Goal: Transaction & Acquisition: Book appointment/travel/reservation

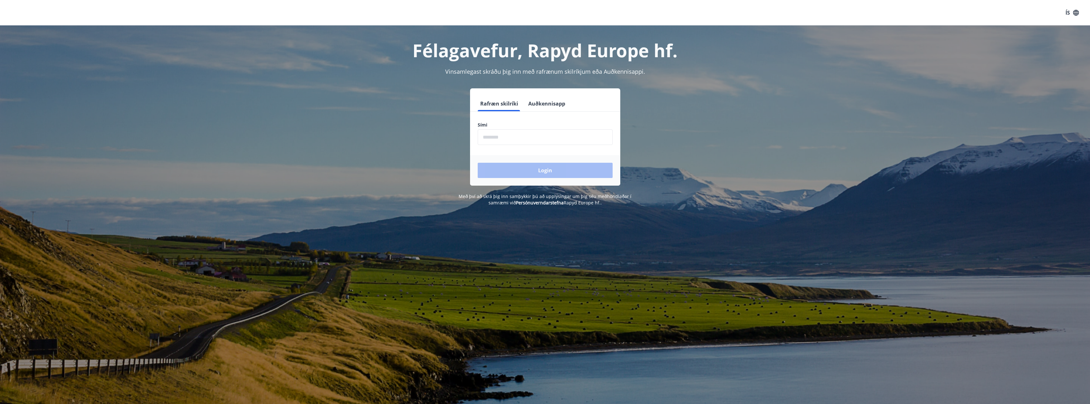
click at [526, 136] on input "phone" at bounding box center [545, 137] width 135 height 16
type input "********"
click at [558, 173] on button "Login" at bounding box center [545, 170] width 135 height 15
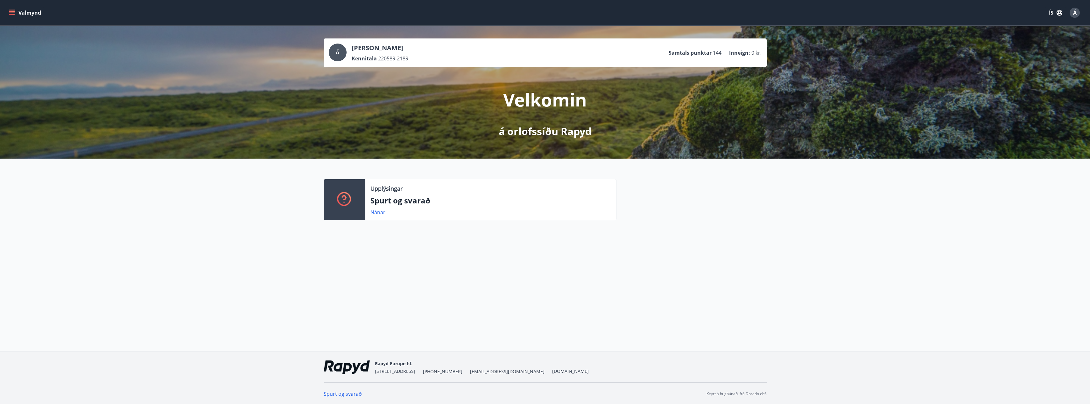
scroll to position [1, 0]
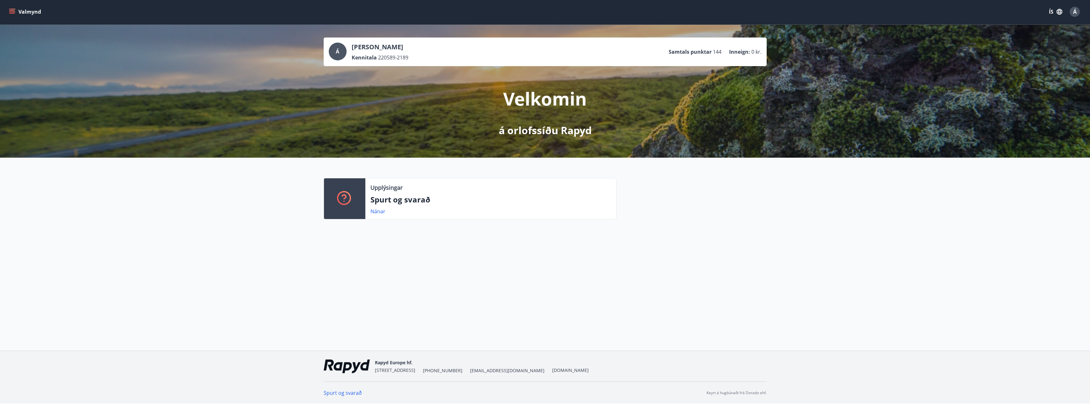
click at [13, 15] on icon "menu" at bounding box center [12, 12] width 6 height 6
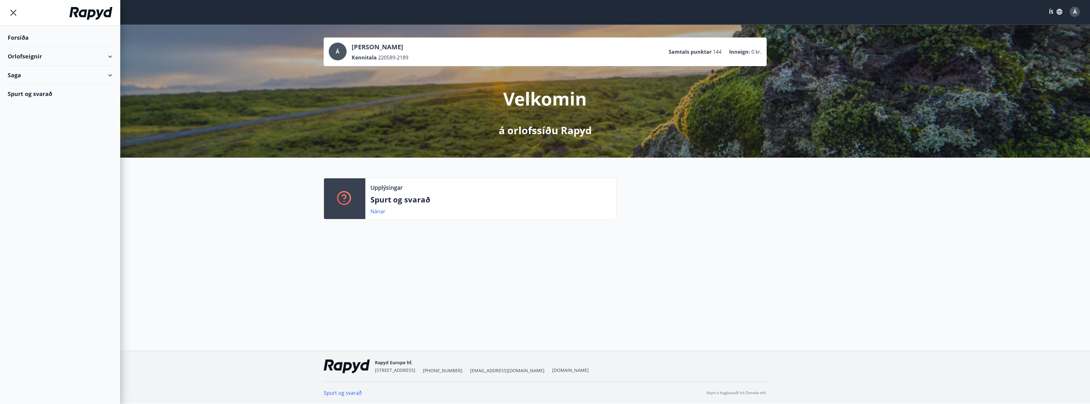
click at [103, 57] on div "Orlofseignir" at bounding box center [60, 56] width 105 height 19
click at [32, 89] on div "Bókunardagatal" at bounding box center [60, 85] width 94 height 13
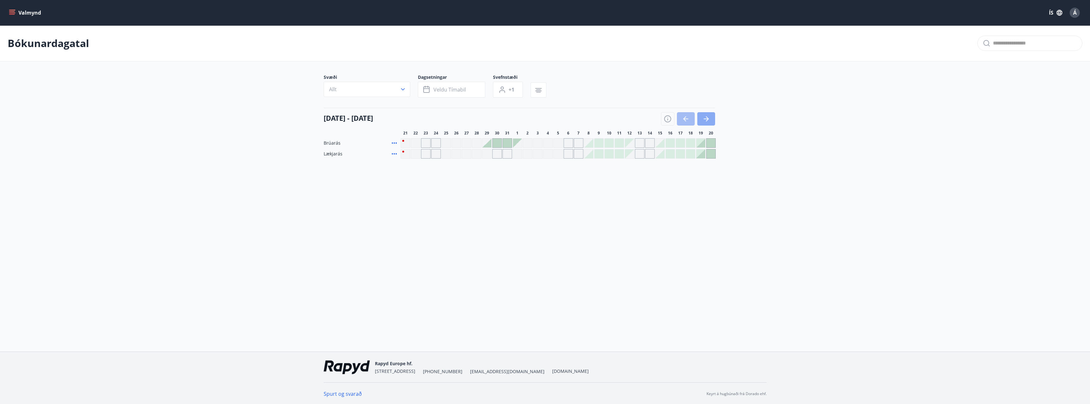
click at [708, 120] on icon "button" at bounding box center [706, 119] width 8 height 8
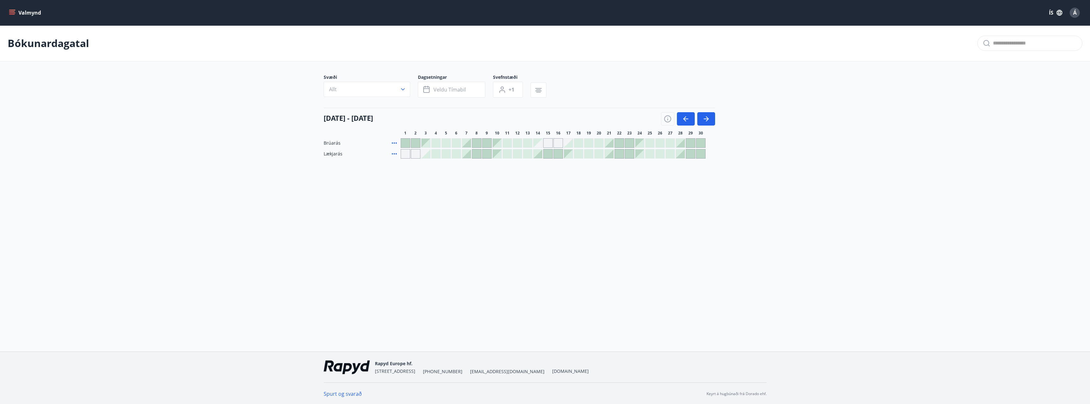
click at [407, 144] on div at bounding box center [405, 143] width 9 height 9
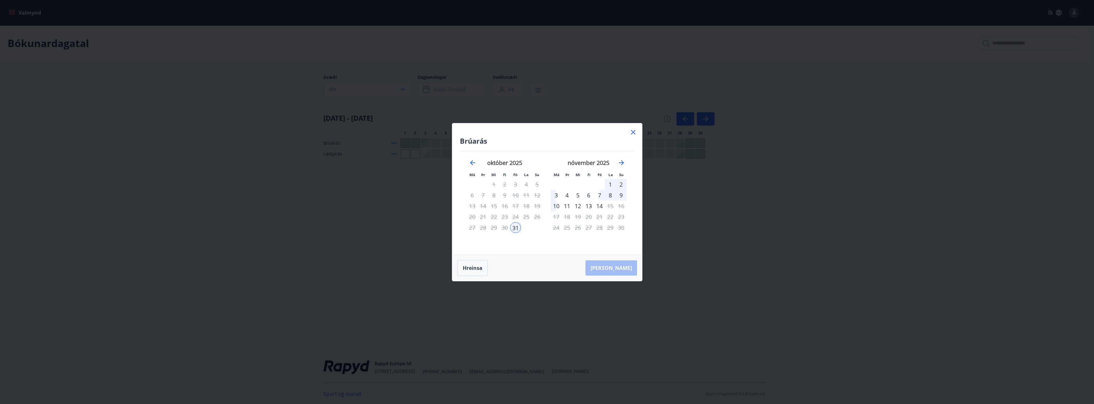
click at [612, 183] on div "1" at bounding box center [610, 184] width 11 height 11
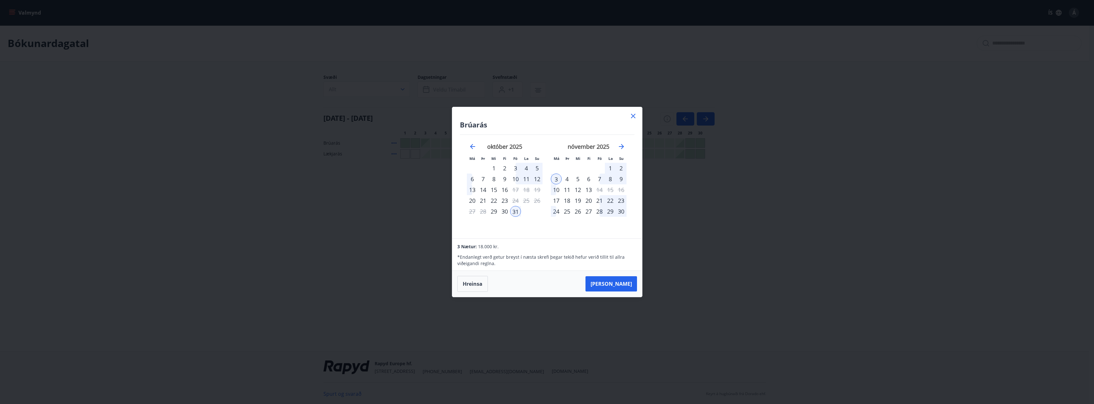
click at [609, 169] on div "1" at bounding box center [610, 168] width 11 height 11
click at [622, 165] on div "2" at bounding box center [621, 168] width 11 height 11
drag, startPoint x: 561, startPoint y: 179, endPoint x: 601, endPoint y: 171, distance: 41.6
click at [590, 179] on tr "3 4 5 6 7 8 9" at bounding box center [589, 179] width 76 height 11
click at [612, 162] on div "nóvember 2025" at bounding box center [589, 149] width 76 height 28
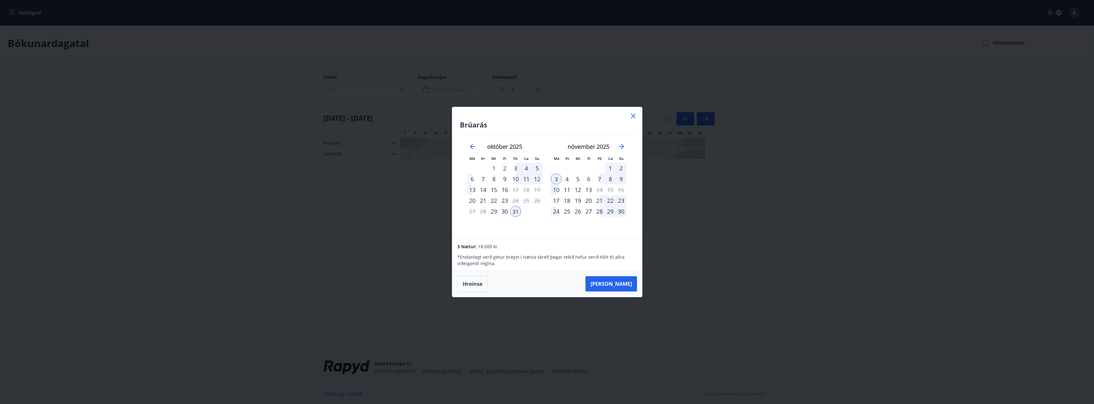
click at [612, 163] on div "nóvember 2025" at bounding box center [589, 149] width 76 height 28
click at [528, 203] on div "25" at bounding box center [526, 200] width 11 height 11
click at [606, 168] on div "1" at bounding box center [610, 168] width 11 height 11
click at [619, 168] on div "2" at bounding box center [621, 168] width 11 height 11
click at [519, 180] on div "10" at bounding box center [515, 179] width 11 height 11
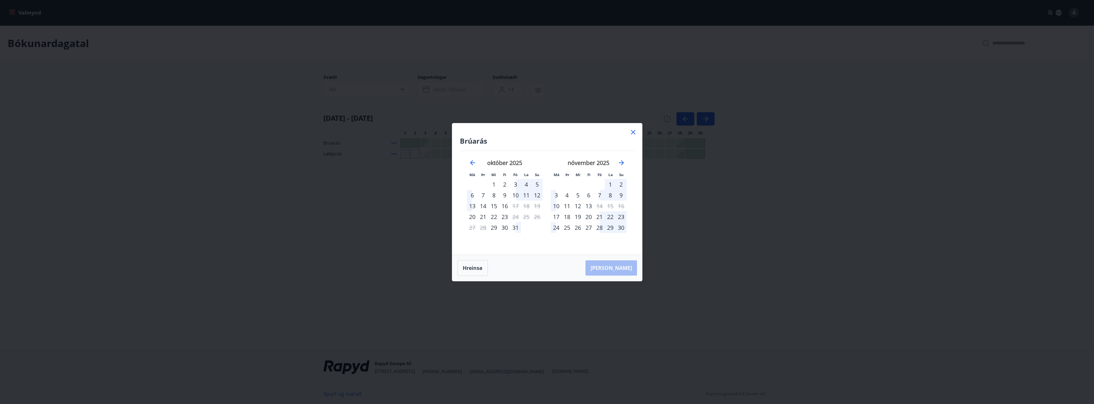
click at [515, 192] on div "10" at bounding box center [515, 195] width 11 height 11
click at [527, 195] on div "11" at bounding box center [526, 195] width 11 height 11
click at [530, 195] on div "11" at bounding box center [526, 195] width 11 height 11
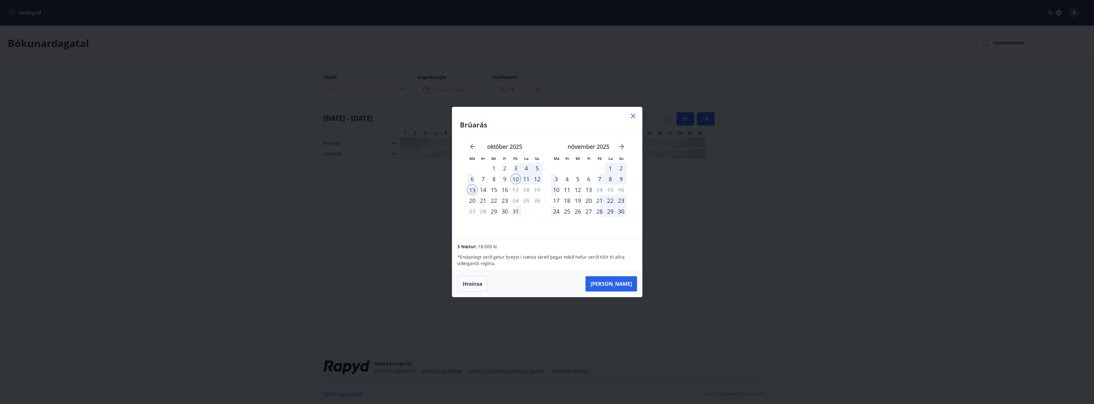
click at [611, 169] on div "1" at bounding box center [610, 168] width 11 height 11
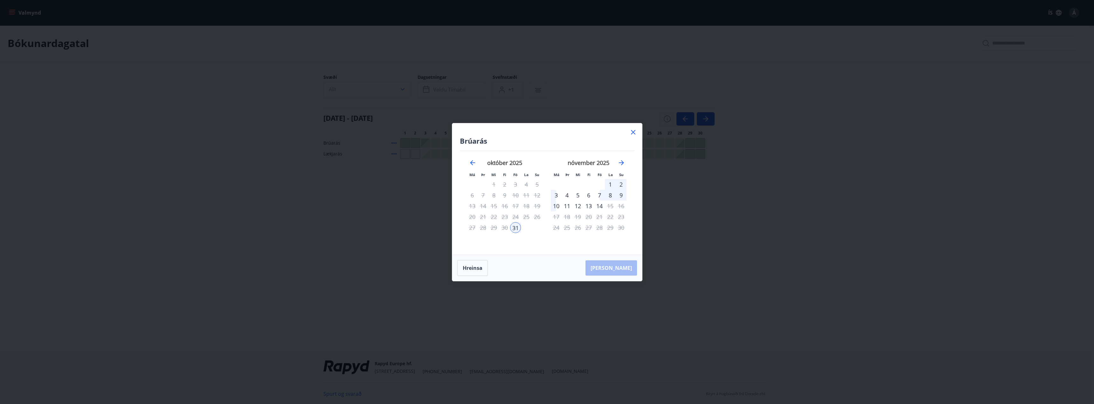
click at [608, 182] on div "1" at bounding box center [610, 184] width 11 height 11
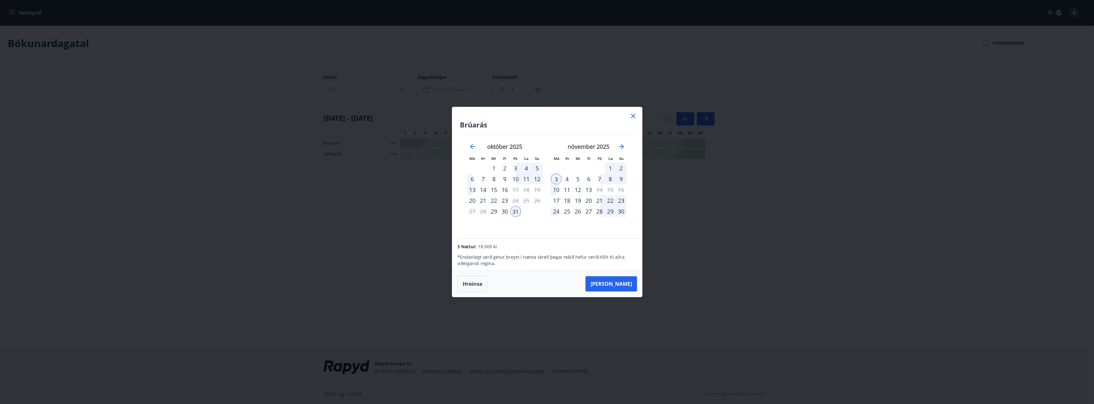
click at [626, 185] on div "16" at bounding box center [621, 190] width 11 height 11
click at [623, 167] on div "2" at bounding box center [621, 168] width 11 height 11
click at [610, 166] on div "1" at bounding box center [610, 168] width 11 height 11
click at [561, 180] on div "3" at bounding box center [556, 179] width 11 height 11
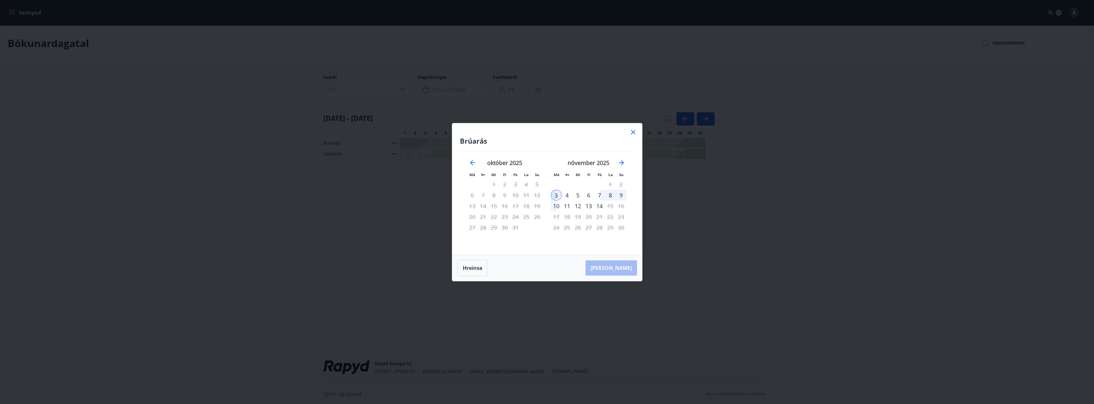
click at [554, 195] on div "3" at bounding box center [556, 195] width 11 height 11
click at [518, 227] on div "31" at bounding box center [515, 227] width 11 height 11
click at [531, 213] on div "25" at bounding box center [526, 217] width 11 height 11
click at [472, 265] on button "Hreinsa" at bounding box center [473, 268] width 31 height 16
click at [518, 226] on div "31" at bounding box center [515, 227] width 11 height 11
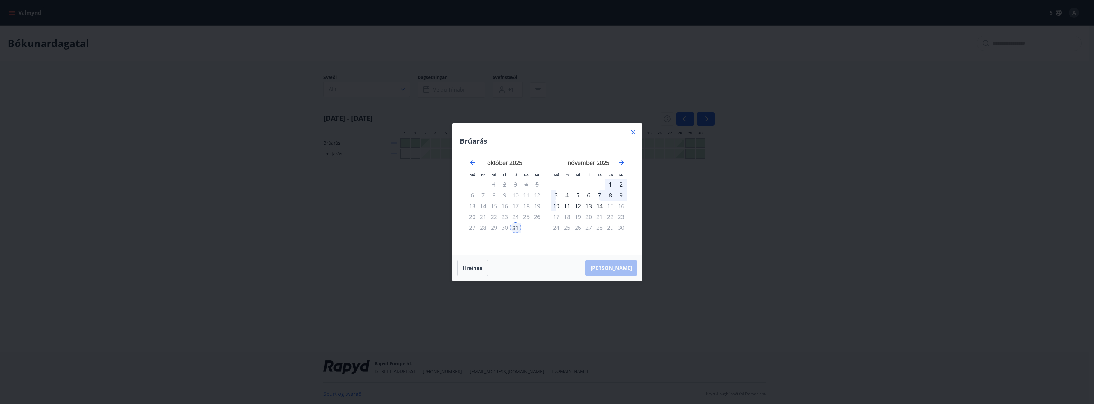
click at [556, 188] on td "Calendar" at bounding box center [556, 184] width 11 height 11
click at [556, 192] on div "3" at bounding box center [556, 195] width 11 height 11
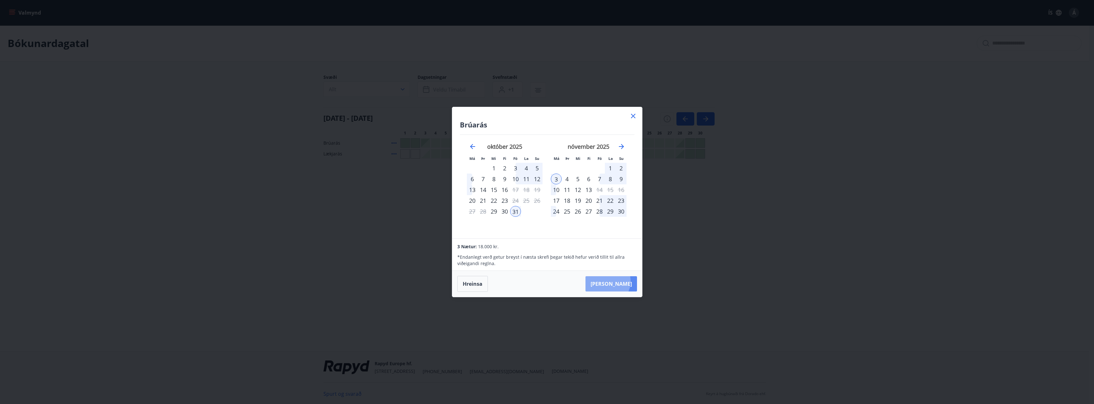
click at [627, 282] on button "[PERSON_NAME]" at bounding box center [612, 283] width 52 height 15
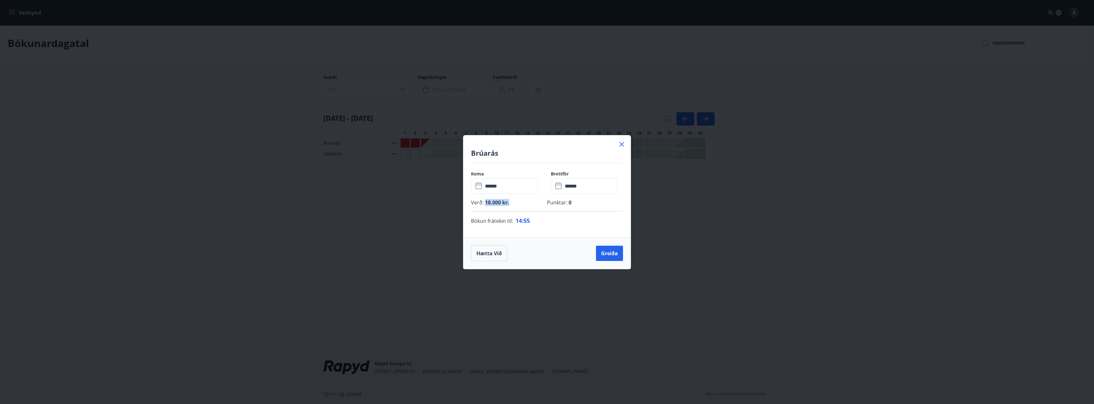
drag, startPoint x: 486, startPoint y: 205, endPoint x: 528, endPoint y: 206, distance: 42.0
click at [528, 206] on div "Verð : 18.000 kr. Punktar : 0" at bounding box center [547, 205] width 152 height 12
click at [496, 253] on button "Hætta við" at bounding box center [489, 254] width 36 height 16
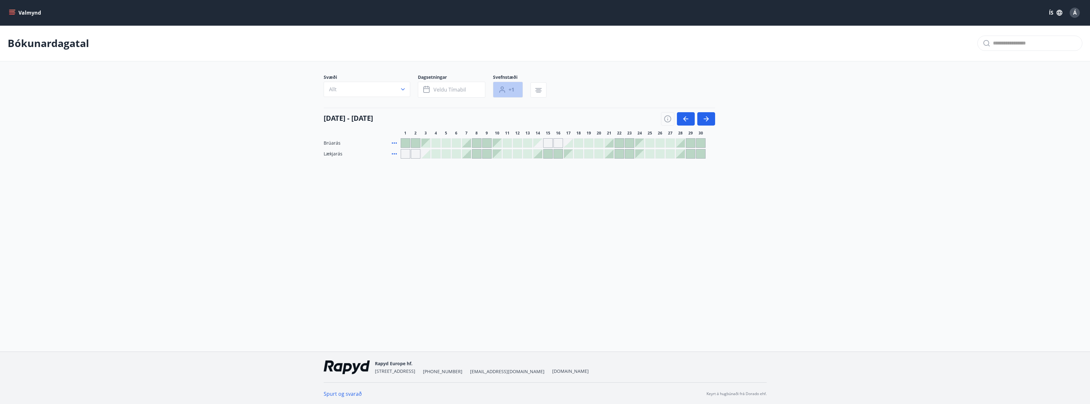
click at [504, 94] on button "+1" at bounding box center [508, 90] width 30 height 16
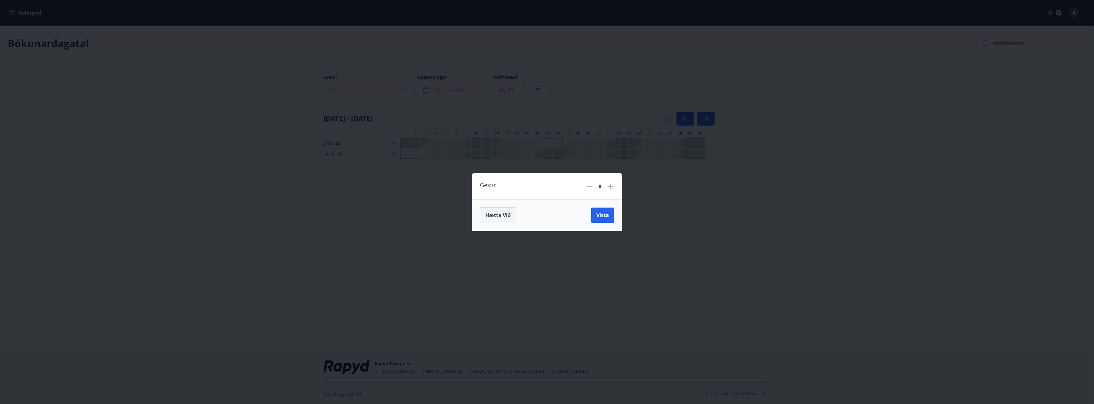
click at [490, 213] on span "Hætta við" at bounding box center [498, 215] width 25 height 7
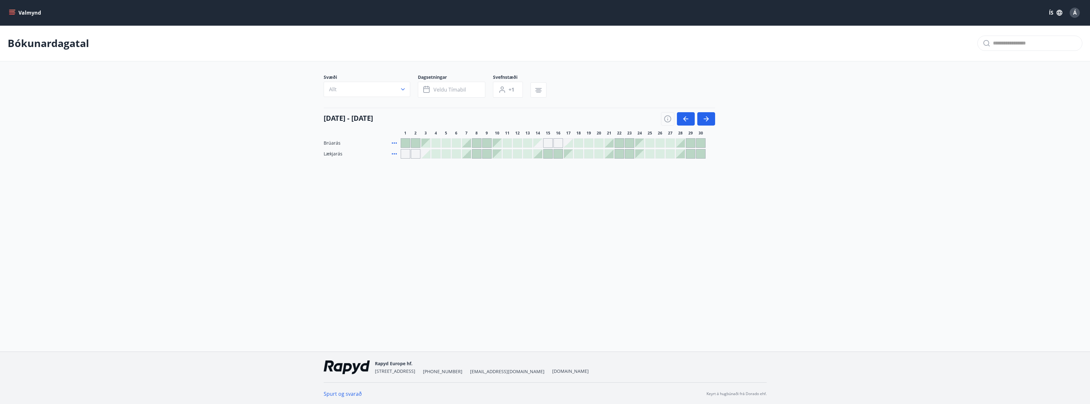
click at [3, 13] on div "Valmynd ÍS Á" at bounding box center [545, 12] width 1090 height 25
click at [11, 12] on icon "menu" at bounding box center [12, 11] width 6 height 1
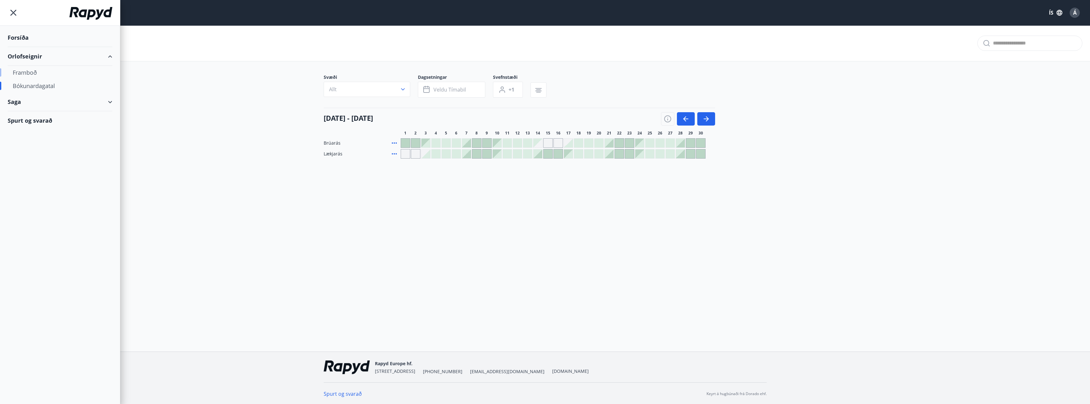
click at [30, 71] on div "Framboð" at bounding box center [60, 72] width 94 height 13
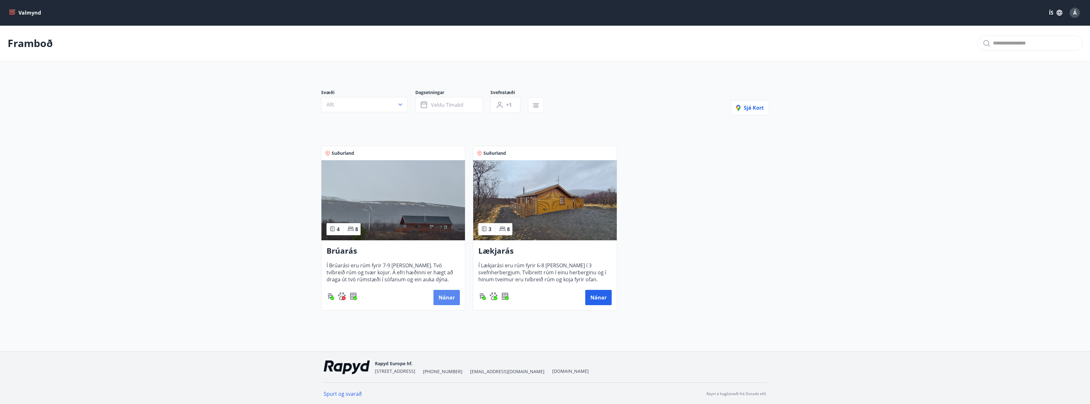
click at [447, 299] on button "Nánar" at bounding box center [446, 297] width 26 height 15
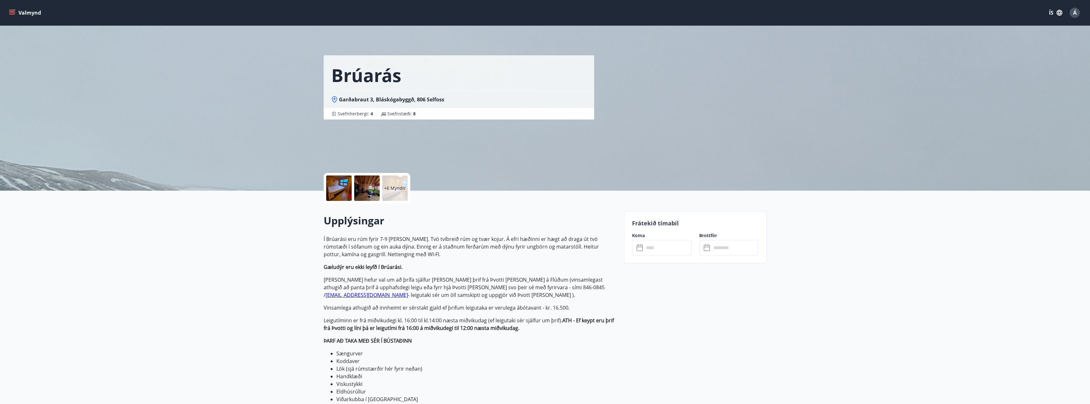
click at [395, 190] on p "+6 Myndir" at bounding box center [395, 188] width 22 height 6
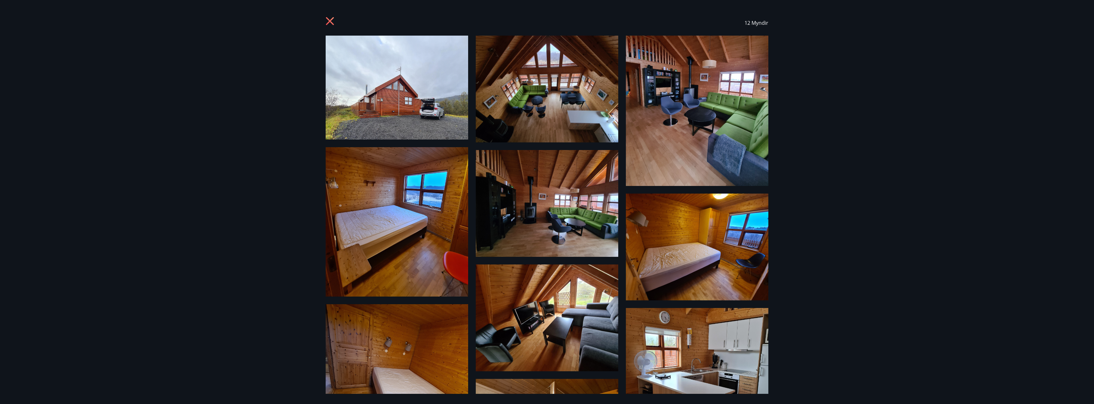
click at [329, 22] on icon at bounding box center [330, 21] width 8 height 8
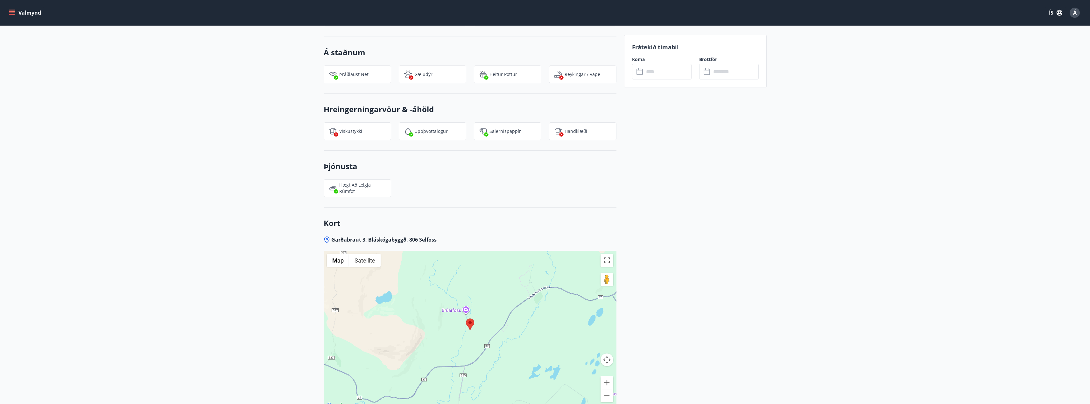
scroll to position [791, 0]
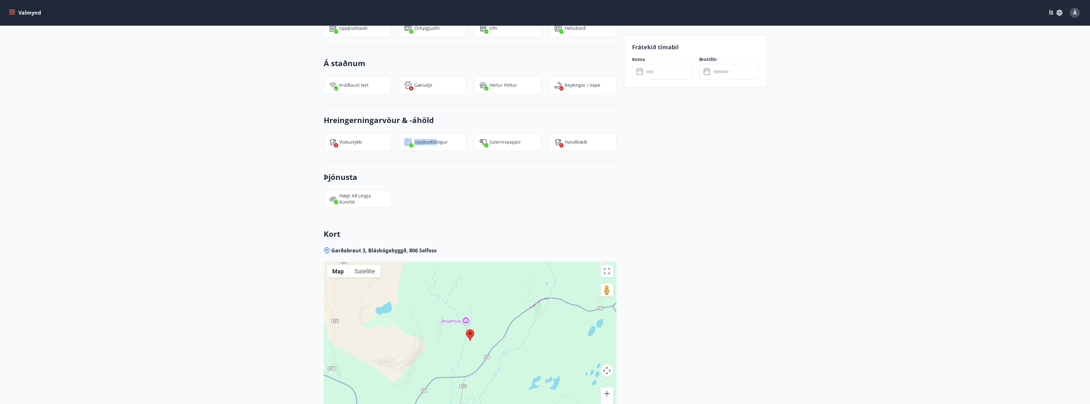
drag, startPoint x: 412, startPoint y: 140, endPoint x: 445, endPoint y: 143, distance: 32.6
click at [443, 143] on div "Uppþvottalögur" at bounding box center [432, 142] width 67 height 18
drag, startPoint x: 504, startPoint y: 139, endPoint x: 522, endPoint y: 139, distance: 17.8
click at [522, 139] on div "Salernispappír" at bounding box center [507, 142] width 67 height 18
drag, startPoint x: 579, startPoint y: 141, endPoint x: 593, endPoint y: 142, distance: 14.0
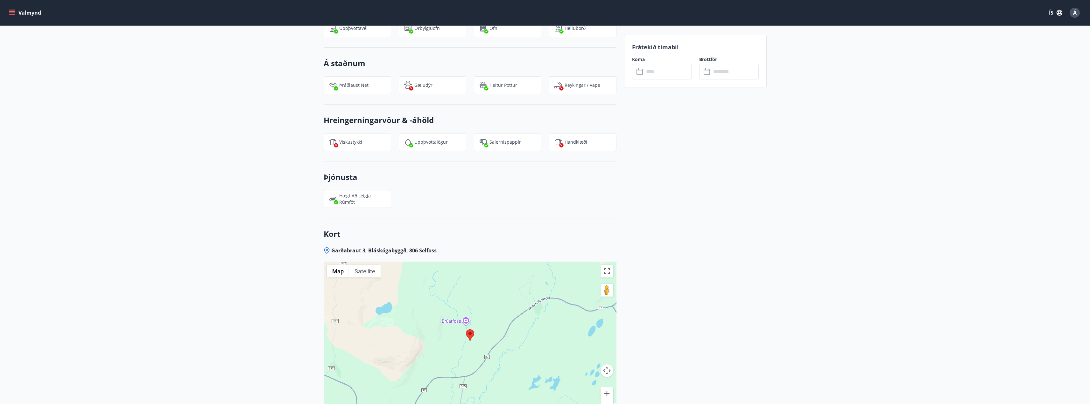
click at [587, 141] on div "Handklæði" at bounding box center [582, 142] width 67 height 18
drag, startPoint x: 360, startPoint y: 144, endPoint x: 308, endPoint y: 126, distance: 55.0
click at [354, 144] on p "Viskustykki" at bounding box center [350, 142] width 23 height 6
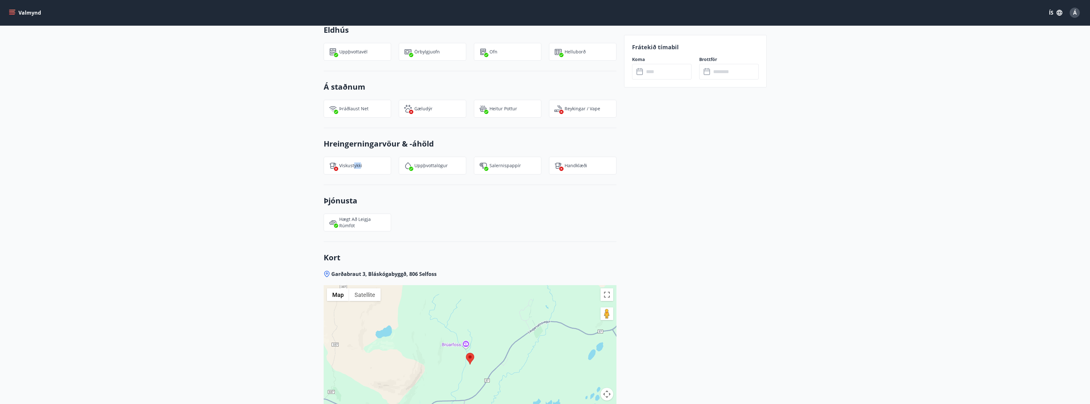
scroll to position [728, 0]
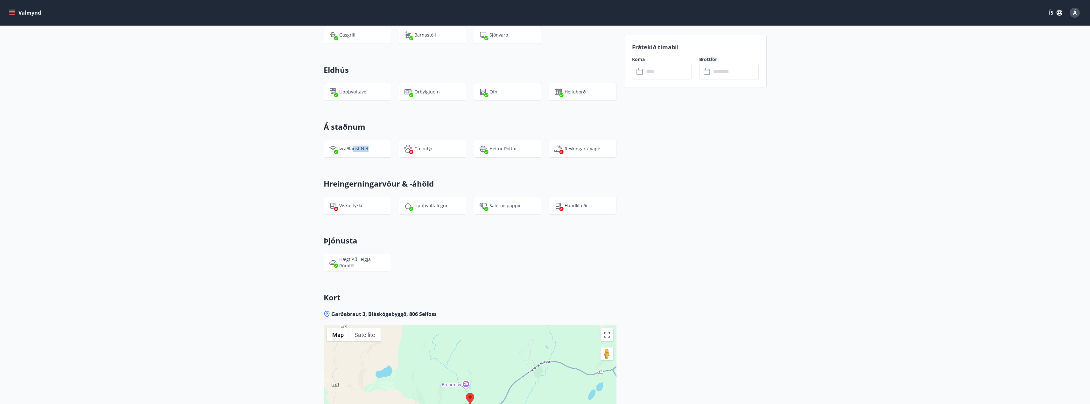
drag, startPoint x: 352, startPoint y: 135, endPoint x: 403, endPoint y: 143, distance: 51.6
click at [385, 141] on div "Þráðlaust net" at bounding box center [353, 144] width 75 height 25
drag, startPoint x: 441, startPoint y: 149, endPoint x: 468, endPoint y: 151, distance: 27.2
click at [455, 151] on div "Gæludýr" at bounding box center [432, 149] width 67 height 18
click at [515, 149] on p "Heitur pottur" at bounding box center [503, 149] width 28 height 6
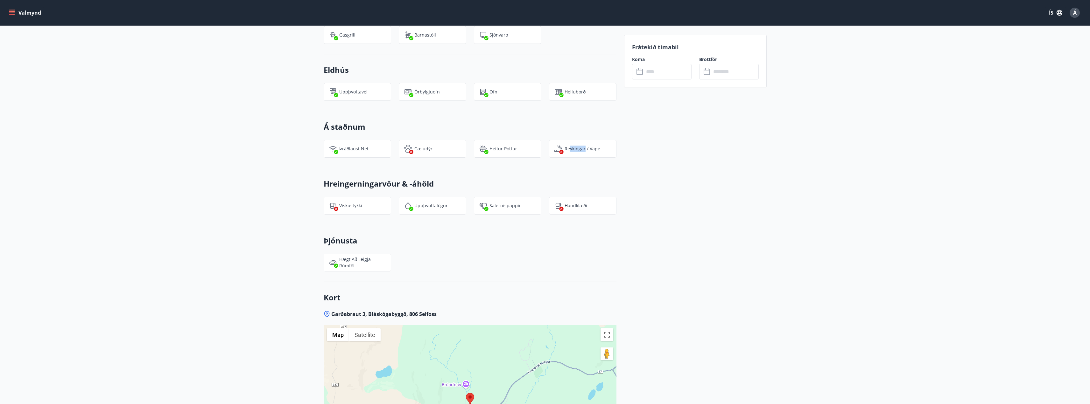
drag, startPoint x: 591, startPoint y: 148, endPoint x: 598, endPoint y: 148, distance: 6.7
click at [598, 148] on p "Reykingar / Vape" at bounding box center [582, 149] width 36 height 6
drag, startPoint x: 563, startPoint y: 97, endPoint x: 517, endPoint y: 99, distance: 46.5
click at [521, 99] on div "Uppþvottavél Örbylgjuofn Ofn Helluborð" at bounding box center [466, 87] width 300 height 25
drag, startPoint x: 440, startPoint y: 93, endPoint x: 432, endPoint y: 94, distance: 8.0
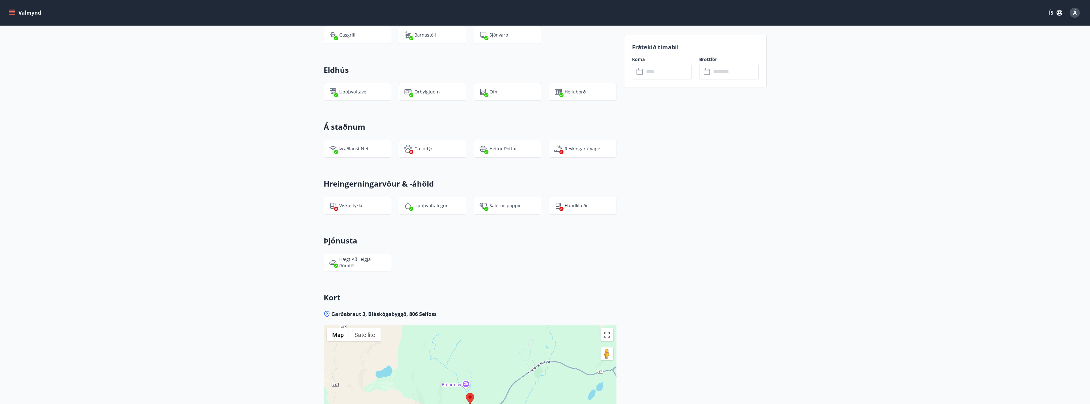
click at [435, 94] on div "Örbylgjuofn" at bounding box center [432, 92] width 67 height 18
drag, startPoint x: 331, startPoint y: 96, endPoint x: 307, endPoint y: 91, distance: 23.7
click at [327, 95] on div "Uppþvottavél" at bounding box center [357, 92] width 67 height 18
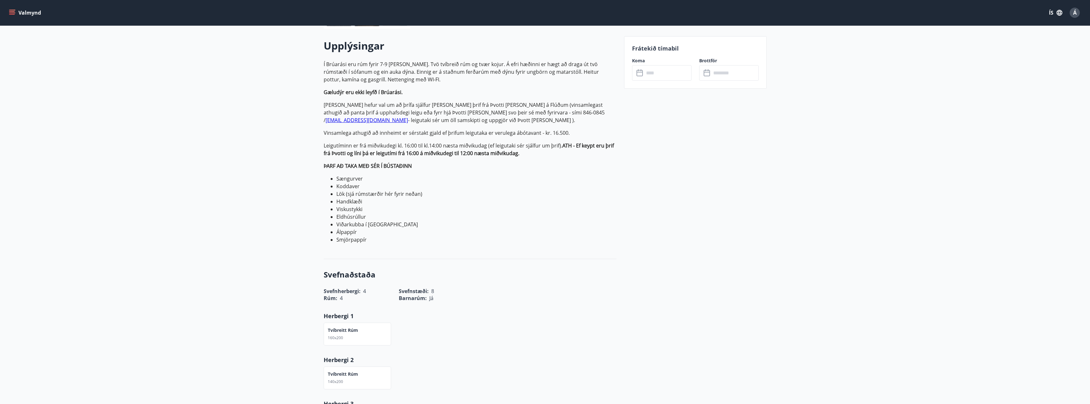
scroll to position [91, 0]
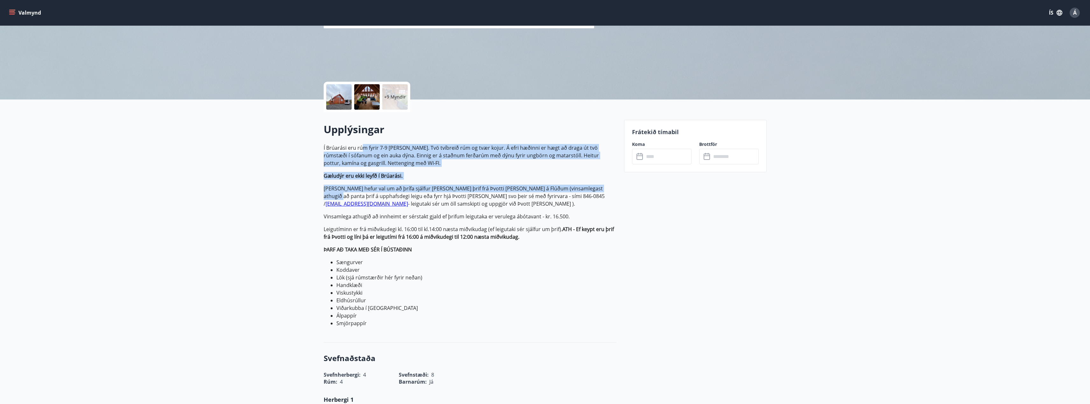
drag, startPoint x: 387, startPoint y: 146, endPoint x: 608, endPoint y: 185, distance: 224.9
click at [608, 185] on p "Í Brúarási eru rúm fyrir 7-9 [PERSON_NAME]. Tvö tvíbreið rúm og tvær kojur. Á e…" at bounding box center [470, 235] width 293 height 183
click at [511, 191] on p "Leigutaki hefur val um að þrífa sjálfur [PERSON_NAME] þrif frá Þvotti [PERSON_N…" at bounding box center [470, 196] width 293 height 23
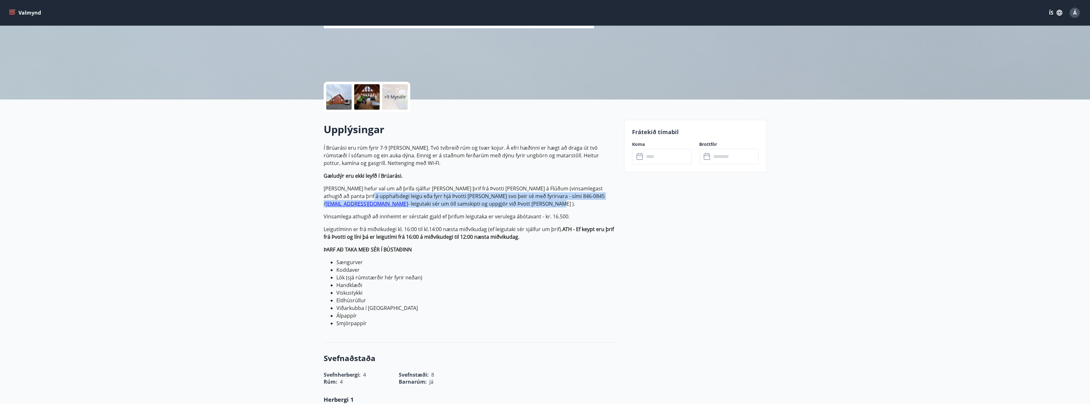
drag, startPoint x: 354, startPoint y: 197, endPoint x: 613, endPoint y: 205, distance: 259.7
click at [614, 204] on p "Leigutaki hefur val um að þrífa sjálfur [PERSON_NAME] þrif frá Þvotti [PERSON_N…" at bounding box center [470, 196] width 293 height 23
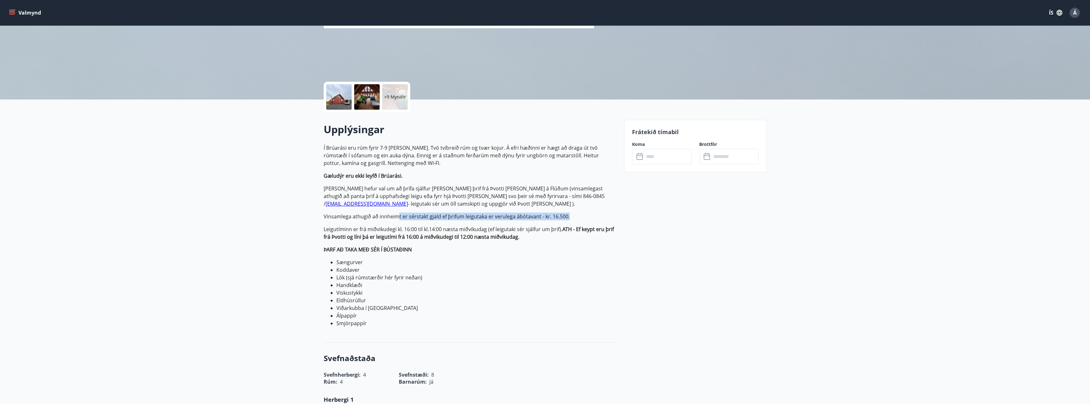
drag, startPoint x: 397, startPoint y: 217, endPoint x: 575, endPoint y: 216, distance: 177.5
click at [575, 216] on p "Vinsamlega athugið að innheimt er sérstakt gjald ef þrifum leigutaka er veruleg…" at bounding box center [470, 217] width 293 height 8
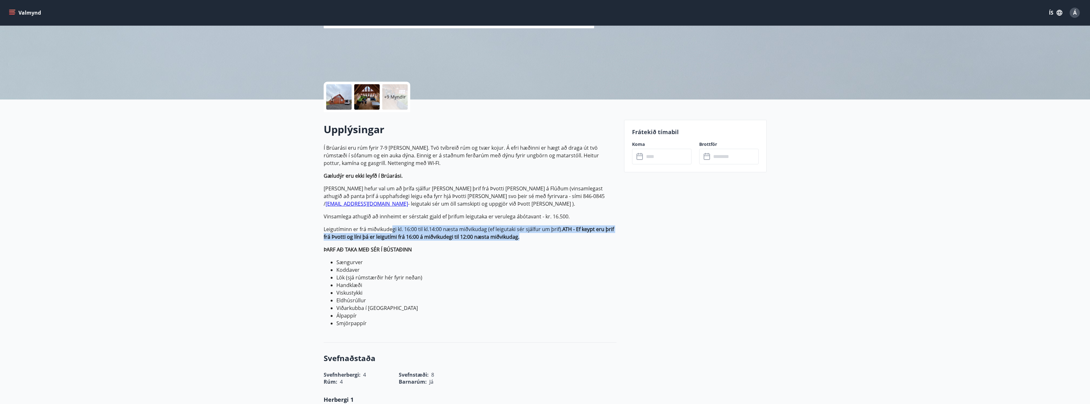
drag, startPoint x: 392, startPoint y: 230, endPoint x: 608, endPoint y: 235, distance: 215.5
click at [608, 235] on p "Leigutíminn er frá miðvikudegi kl. 16:00 til kl.14:00 næsta miðvikudag (ef leig…" at bounding box center [470, 233] width 293 height 15
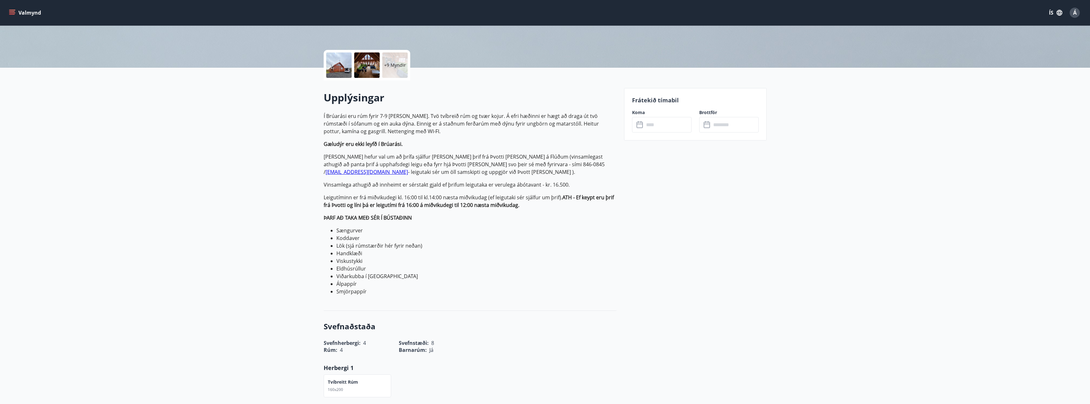
click at [572, 186] on p "Vinsamlega athugið að innheimt er sérstakt gjald ef þrifum leigutaka er veruleg…" at bounding box center [470, 185] width 293 height 8
drag, startPoint x: 571, startPoint y: 185, endPoint x: 477, endPoint y: 174, distance: 94.5
click at [478, 174] on p "Í Brúarási eru rúm fyrir 7-9 [PERSON_NAME]. Tvö tvíbreið rúm og tvær kojur. Á e…" at bounding box center [470, 203] width 293 height 183
click at [465, 174] on p "Leigutaki hefur val um að þrífa sjálfur [PERSON_NAME] þrif frá Þvotti [PERSON_N…" at bounding box center [470, 164] width 293 height 23
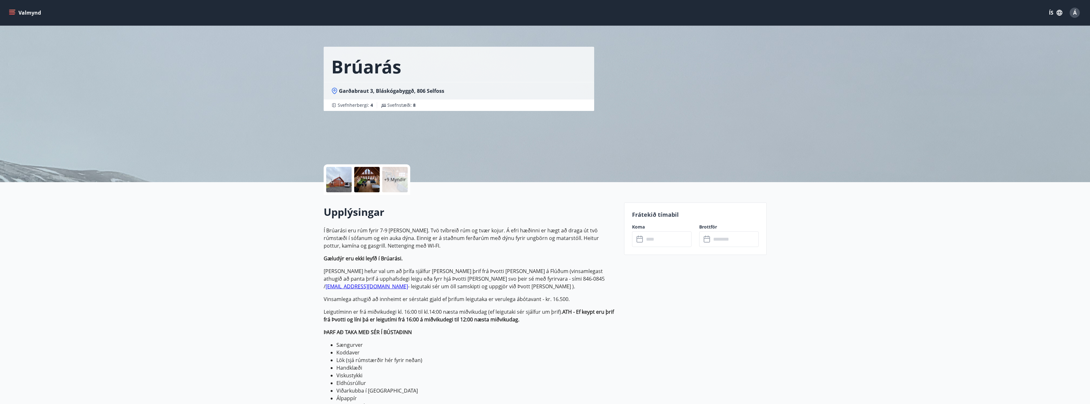
scroll to position [0, 0]
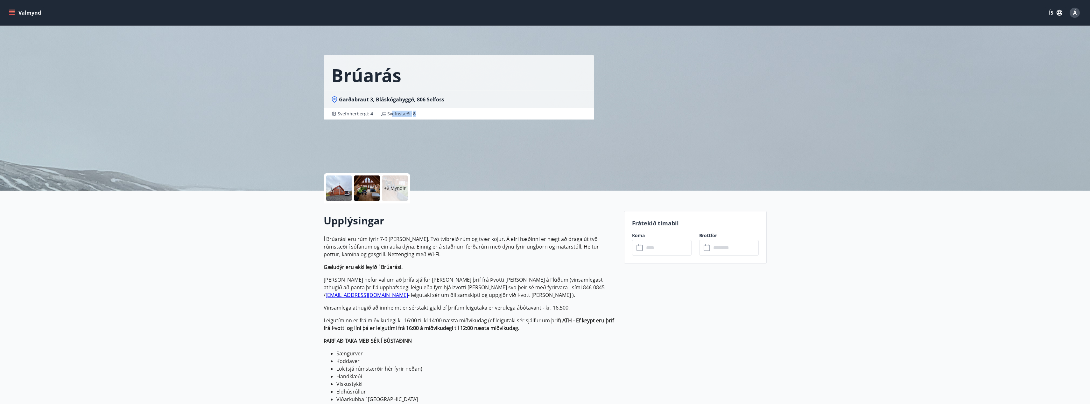
drag, startPoint x: 420, startPoint y: 118, endPoint x: 490, endPoint y: 131, distance: 71.1
click at [429, 120] on div "Brúarás Garðabraut 3, Bláskógabyggð, 806 Selfoss Svefnherbergi : 4 Svefnstæði :…" at bounding box center [471, 95] width 295 height 191
